Goal: Find specific page/section: Find specific page/section

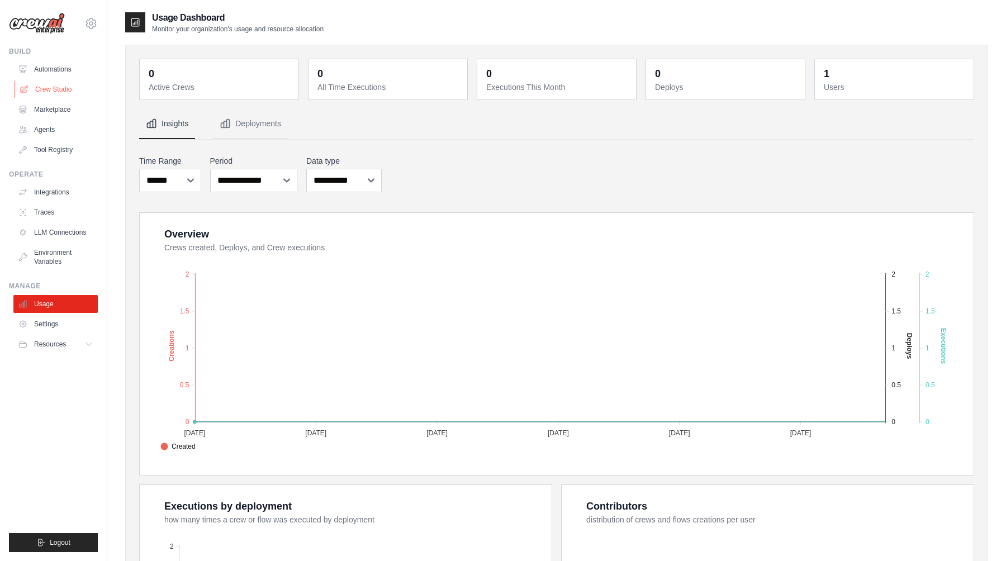
click at [58, 89] on link "Crew Studio" at bounding box center [57, 89] width 84 height 18
click at [59, 89] on link "Crew Studio" at bounding box center [57, 89] width 84 height 18
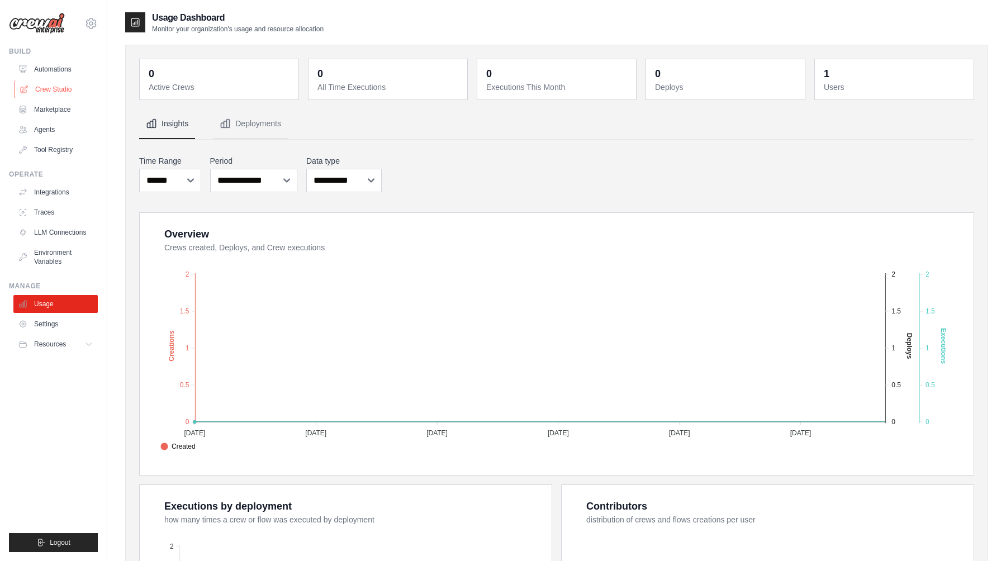
click at [59, 89] on link "Crew Studio" at bounding box center [57, 89] width 84 height 18
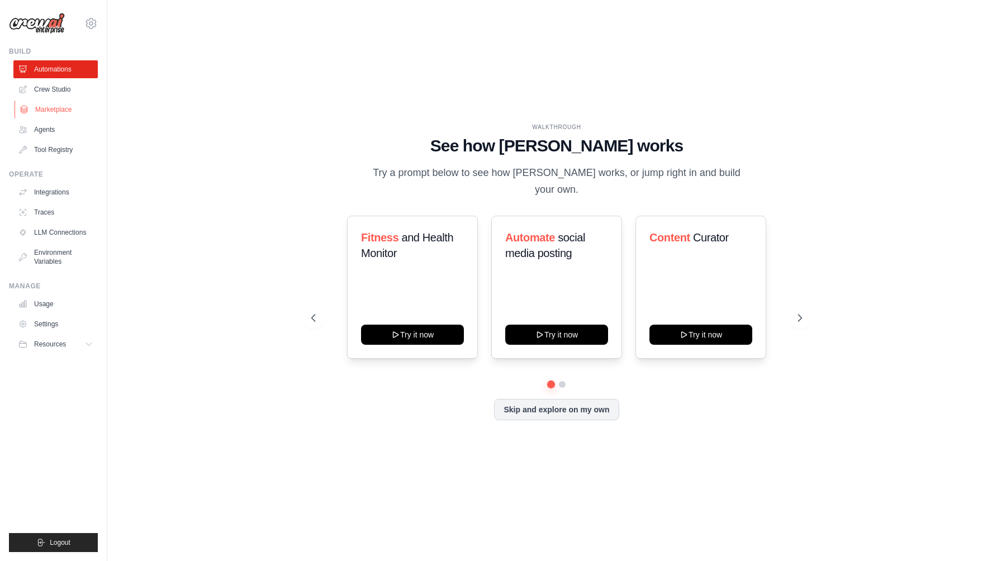
click at [55, 102] on link "Marketplace" at bounding box center [57, 110] width 84 height 18
click at [58, 95] on link "Crew Studio" at bounding box center [57, 89] width 84 height 18
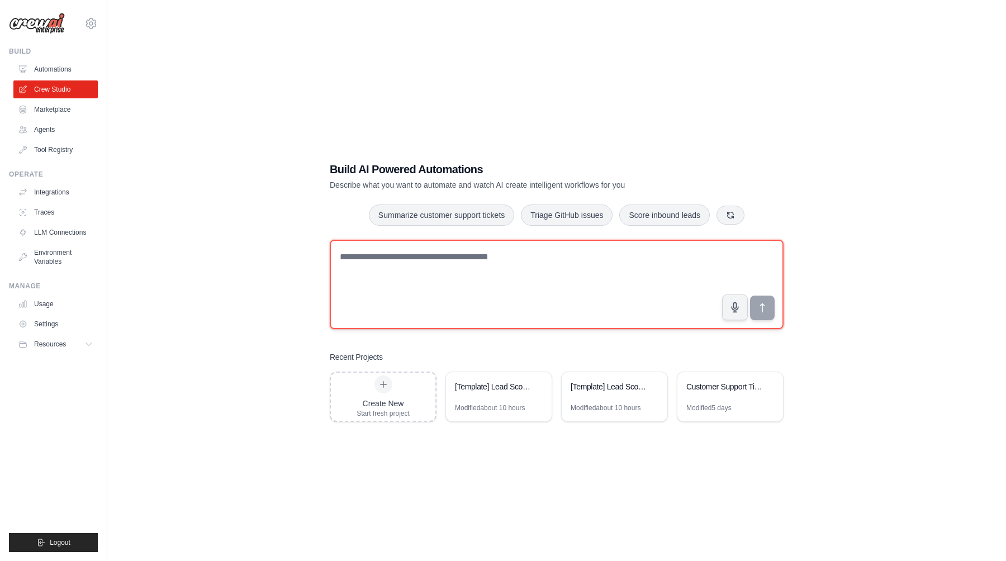
click at [424, 253] on textarea at bounding box center [557, 284] width 454 height 89
click at [531, 247] on textarea at bounding box center [557, 284] width 454 height 89
